Goal: Transaction & Acquisition: Purchase product/service

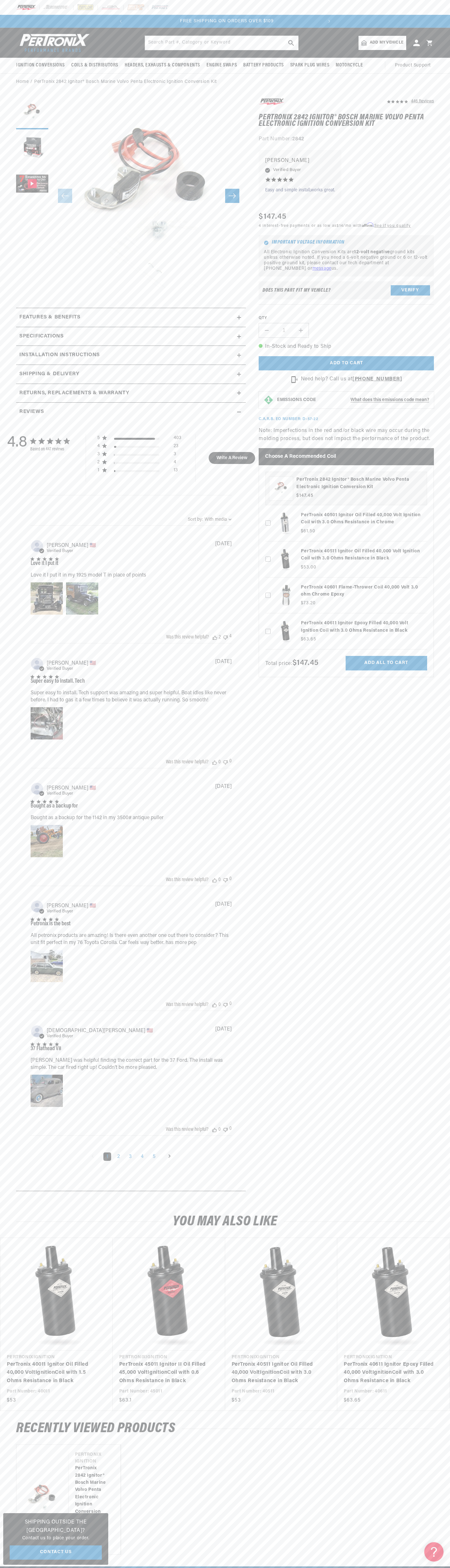
scroll to position [0, 196]
click at [268, 7] on div at bounding box center [225, 7] width 450 height 15
click at [441, 1076] on section "446 Reviews" at bounding box center [225, 646] width 450 height 1111
click at [1, 1567] on html "Skip to content Your cart Your cart is empty Get the right parts the first time…" at bounding box center [225, 784] width 450 height 1568
click at [12, 1129] on section "446 Reviews" at bounding box center [225, 646] width 450 height 1111
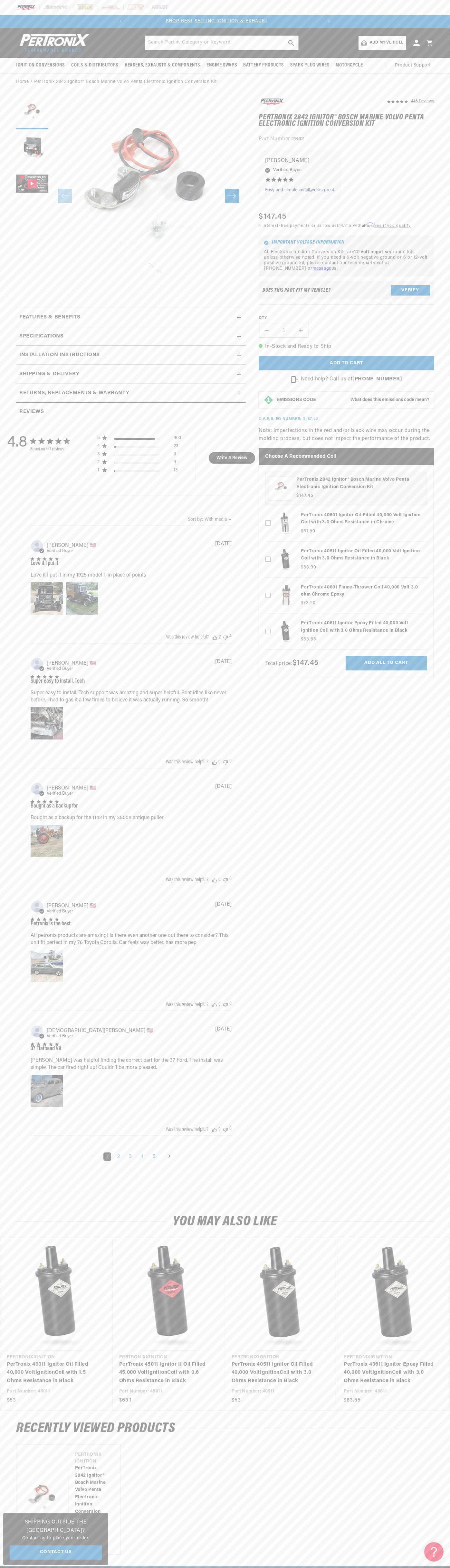
scroll to position [0, 0]
